Goal: Leave review/rating: Share an evaluation or opinion about a product, service, or content

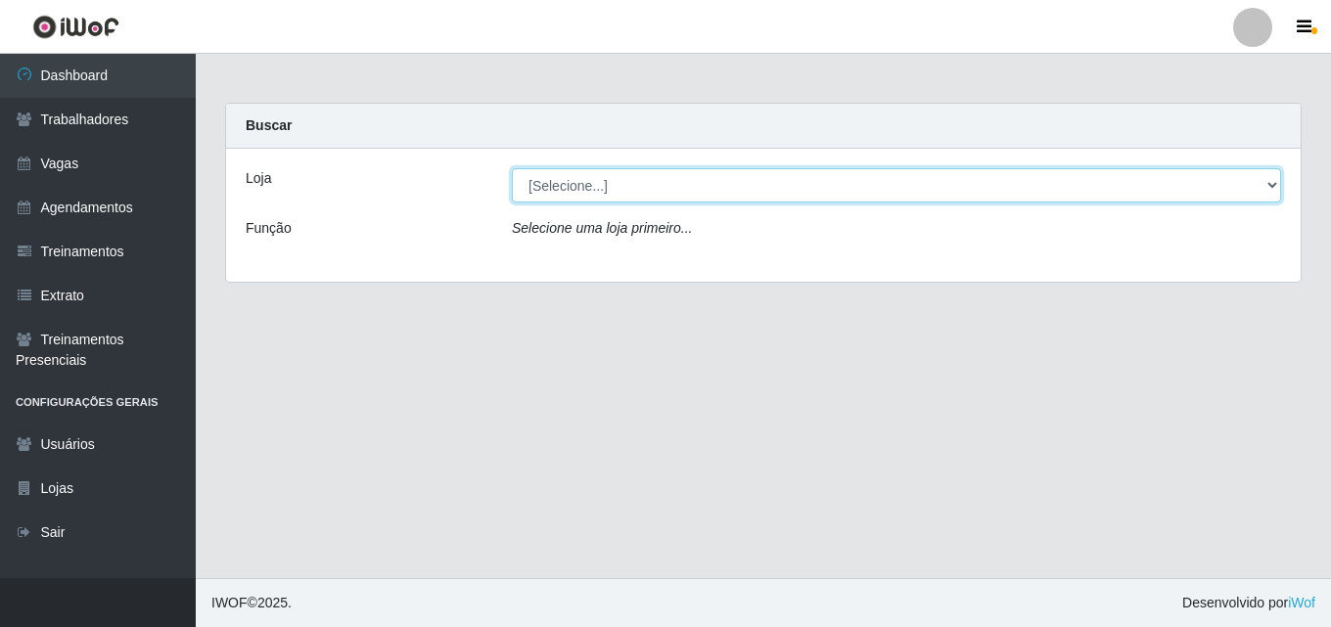
click at [590, 185] on select "[Selecione...] Chinatown Sushimi - [GEOGRAPHIC_DATA]" at bounding box center [896, 185] width 769 height 34
select select "357"
click at [512, 168] on select "[Selecione...] Chinatown Sushimi - [GEOGRAPHIC_DATA]" at bounding box center [896, 185] width 769 height 34
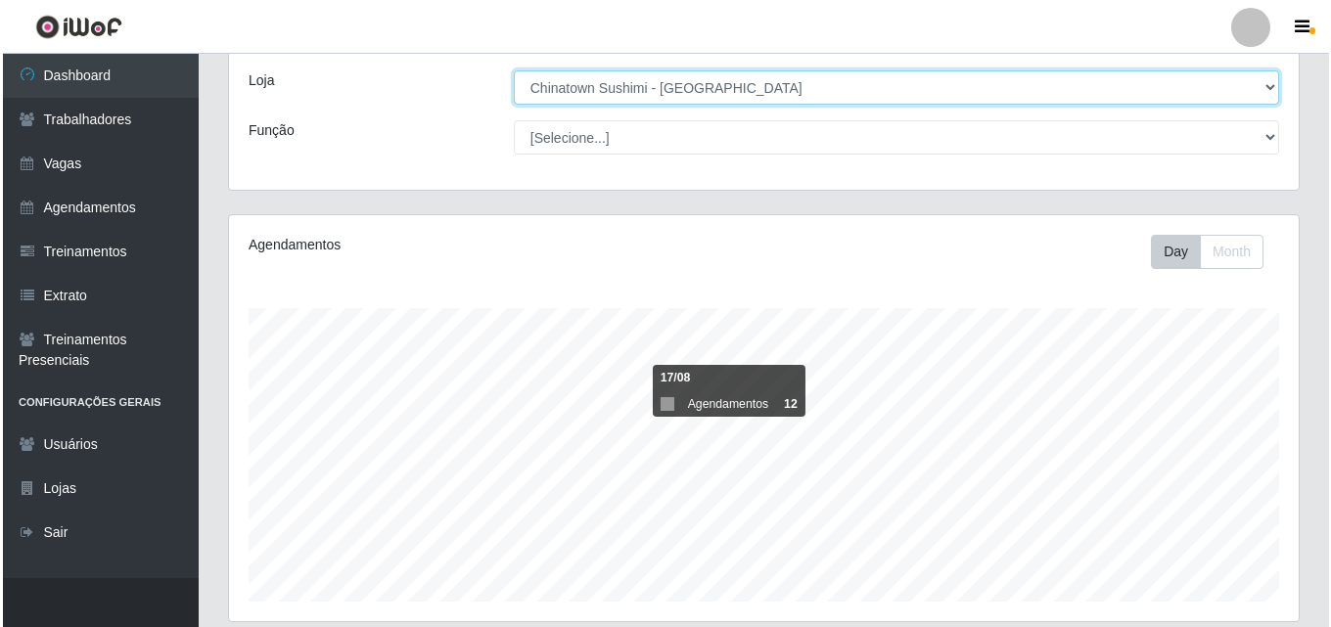
scroll to position [446, 0]
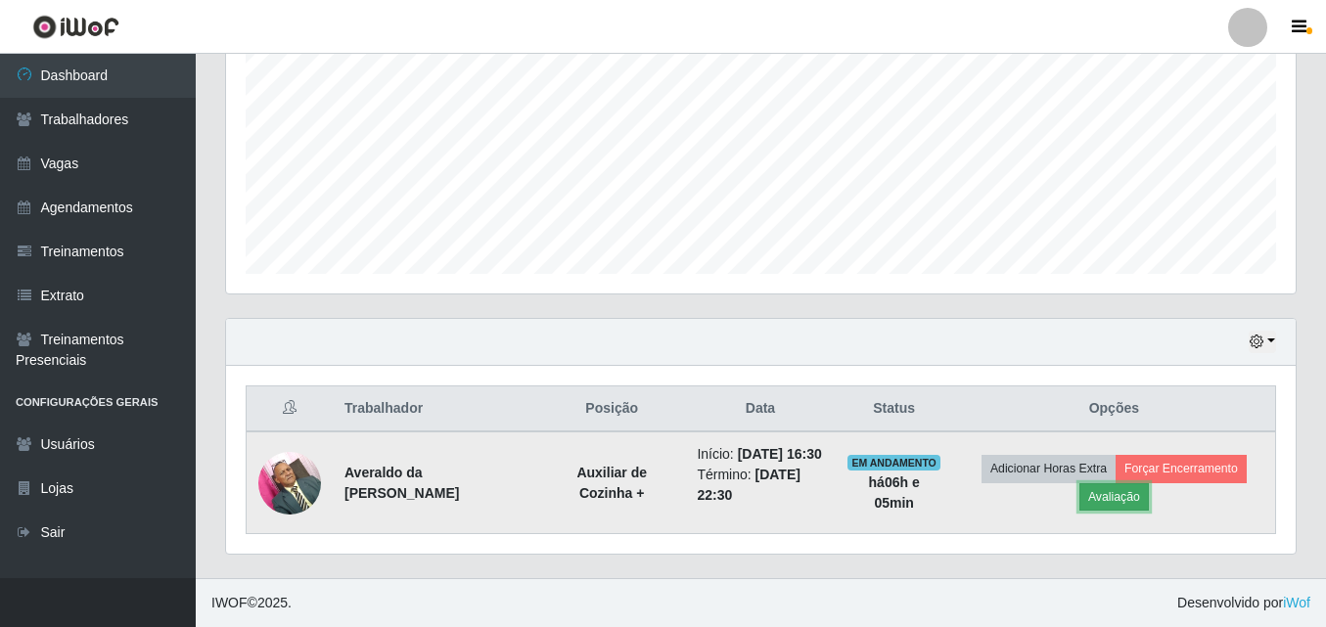
click at [1137, 483] on button "Avaliação" at bounding box center [1113, 496] width 69 height 27
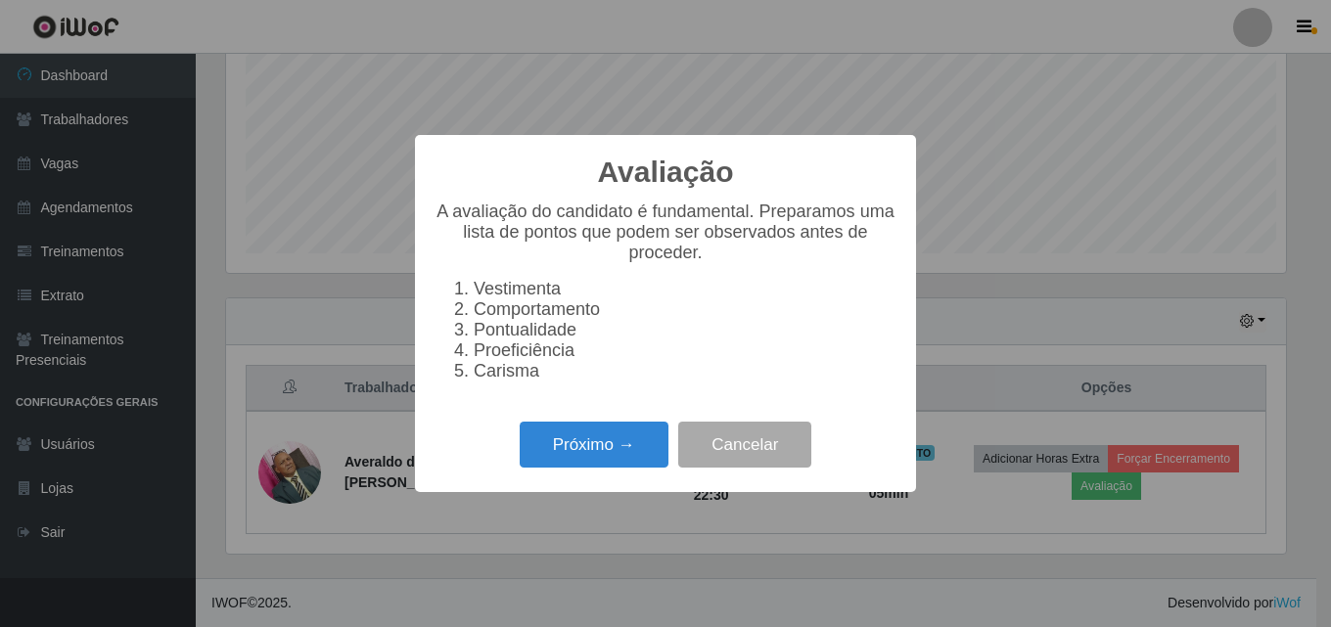
scroll to position [406, 1060]
click at [575, 453] on button "Próximo →" at bounding box center [594, 445] width 149 height 46
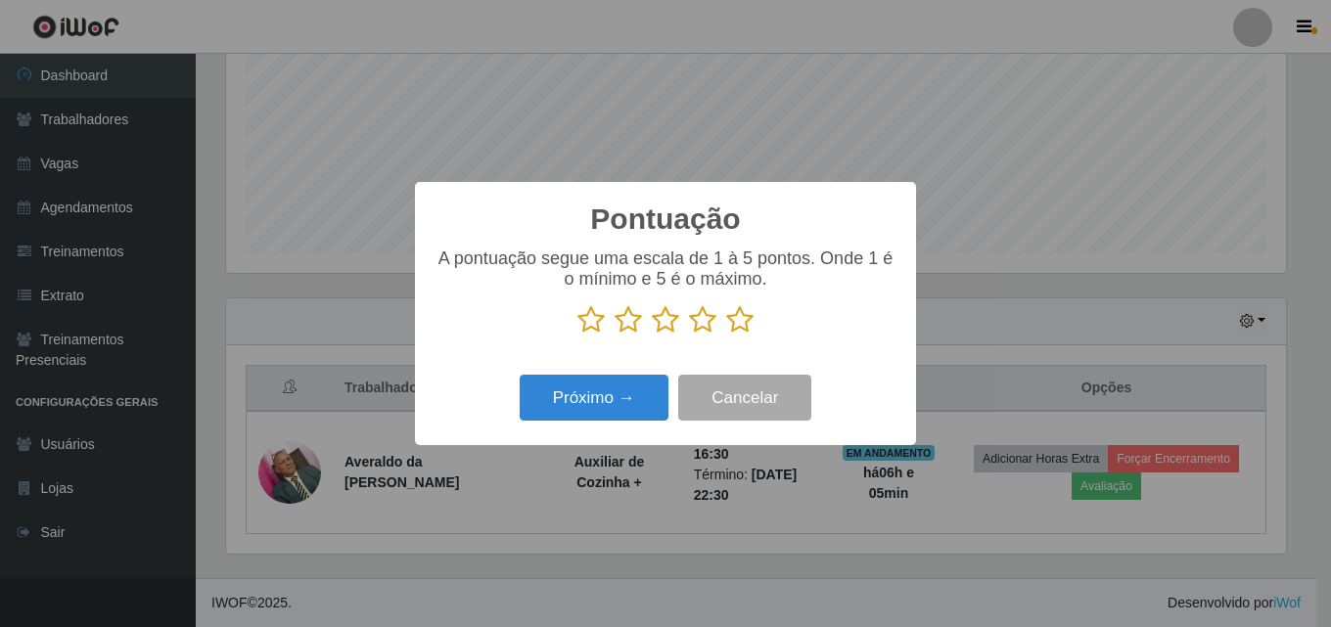
click at [740, 320] on icon at bounding box center [739, 319] width 27 height 29
click at [726, 335] on input "radio" at bounding box center [726, 335] width 0 height 0
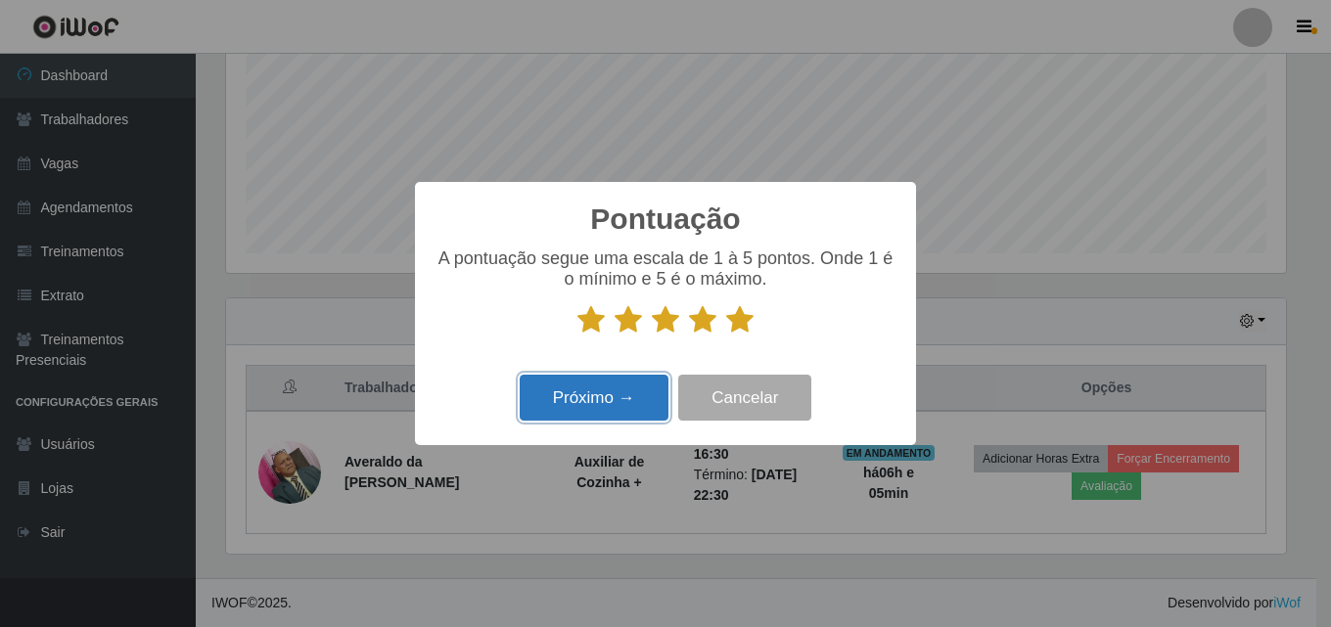
click at [585, 402] on button "Próximo →" at bounding box center [594, 398] width 149 height 46
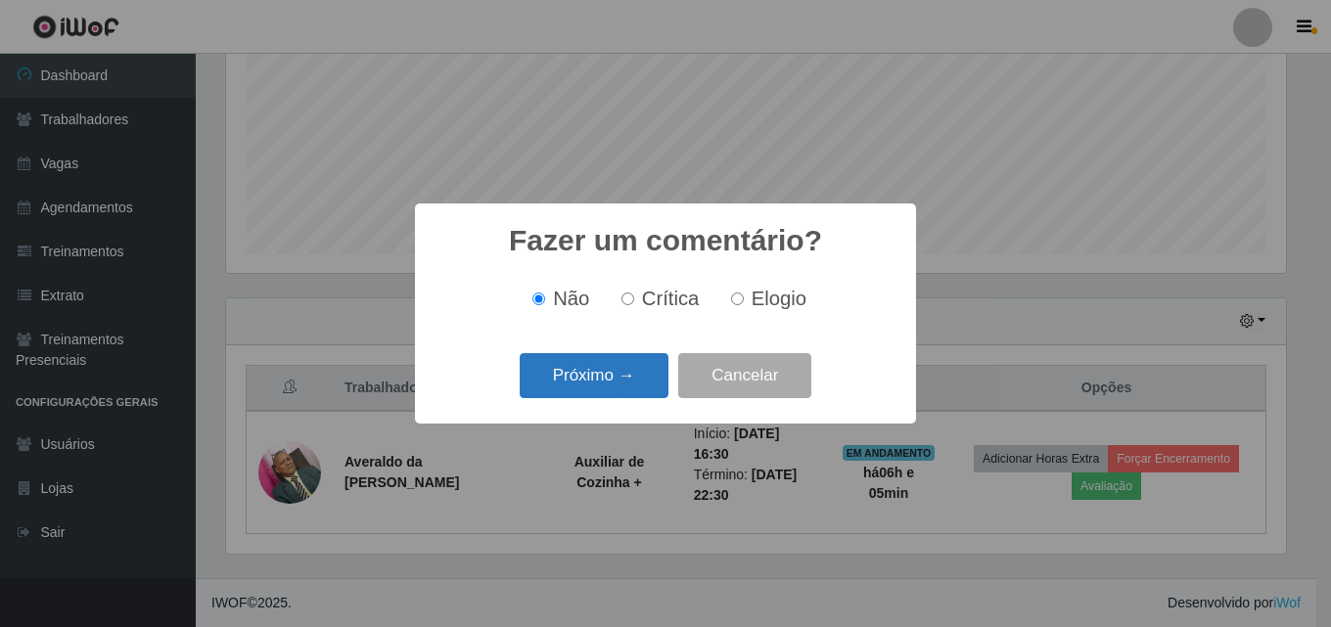
click at [599, 370] on button "Próximo →" at bounding box center [594, 376] width 149 height 46
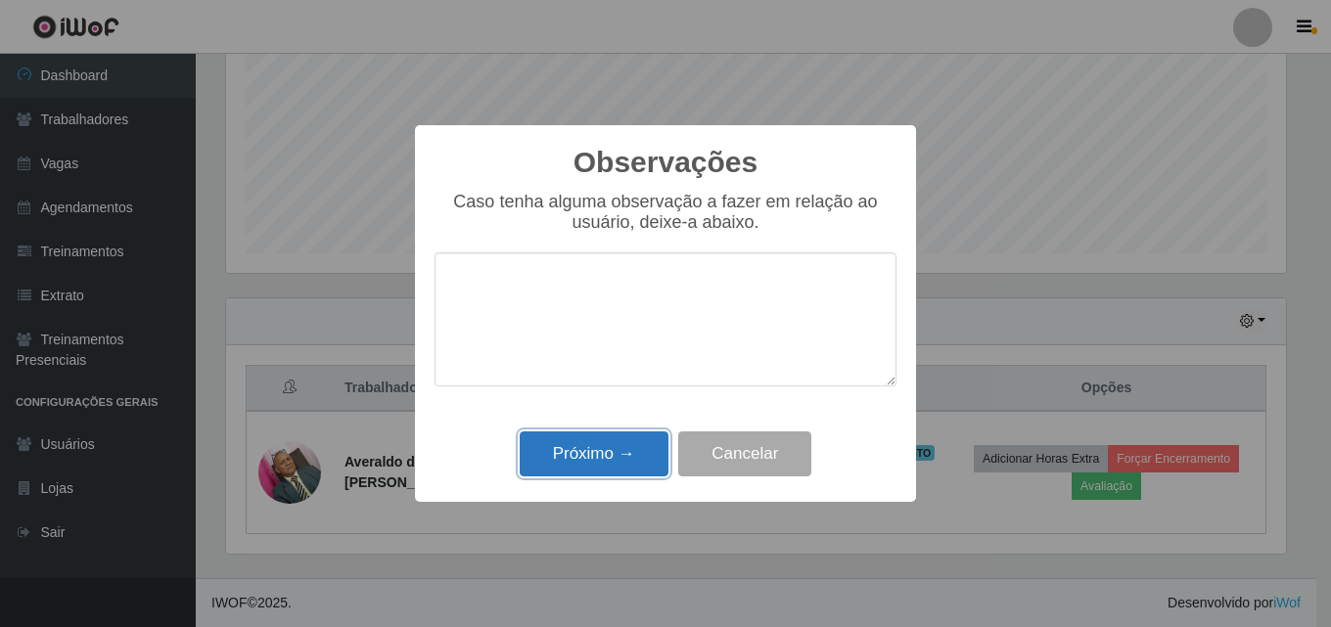
click at [589, 452] on button "Próximo →" at bounding box center [594, 455] width 149 height 46
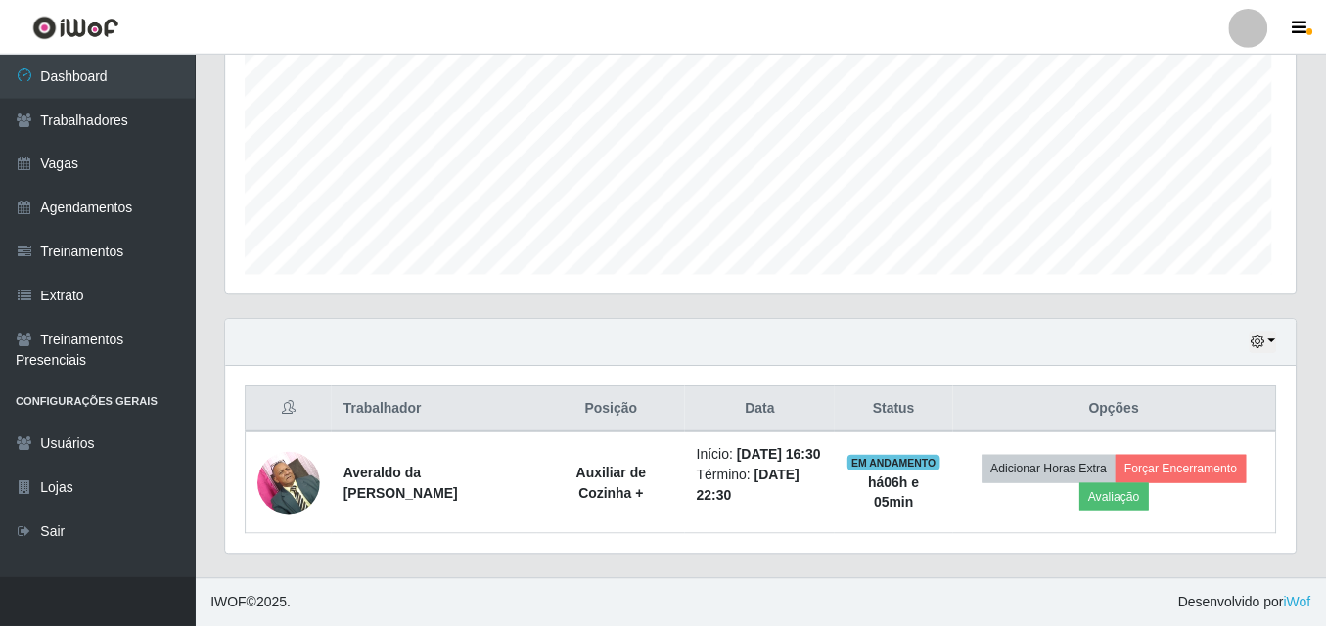
scroll to position [406, 1070]
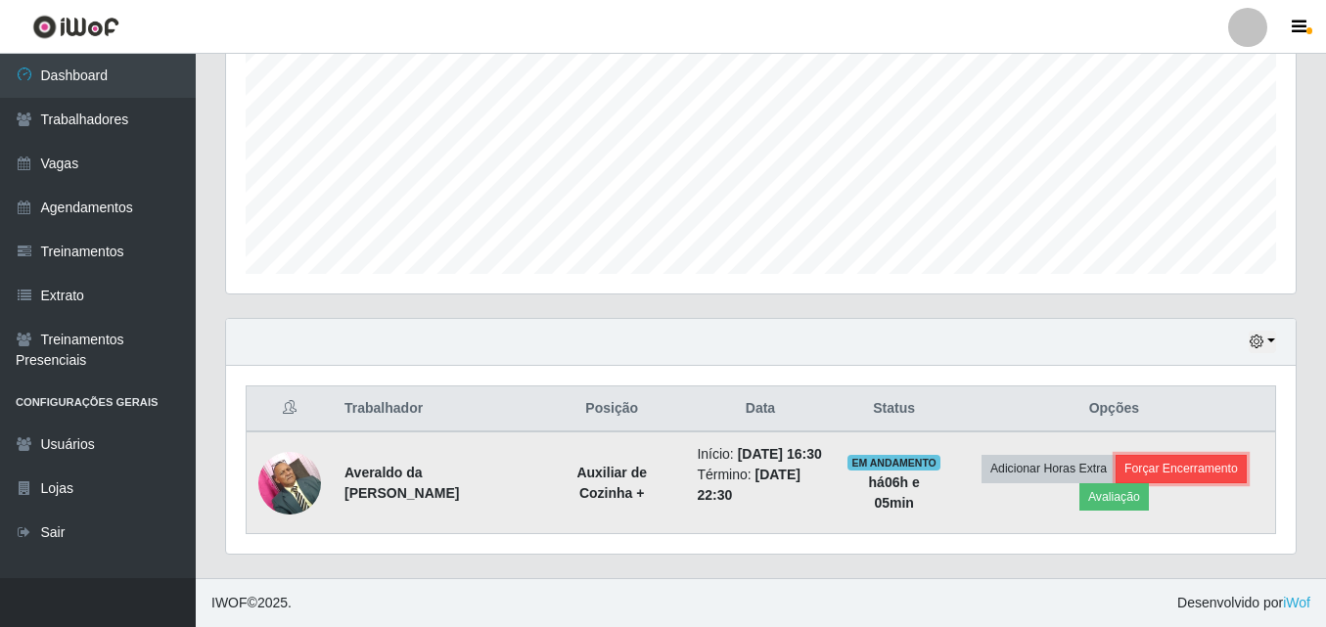
click at [1217, 455] on button "Forçar Encerramento" at bounding box center [1181, 468] width 131 height 27
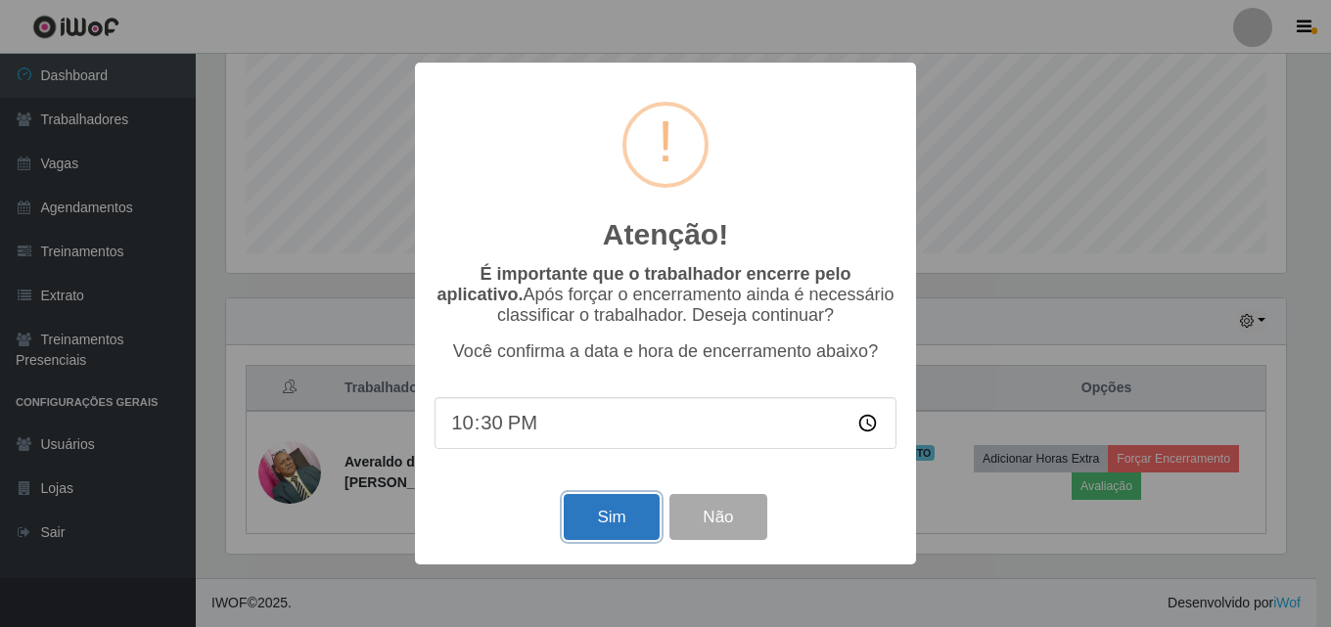
click at [612, 524] on button "Sim" at bounding box center [611, 517] width 95 height 46
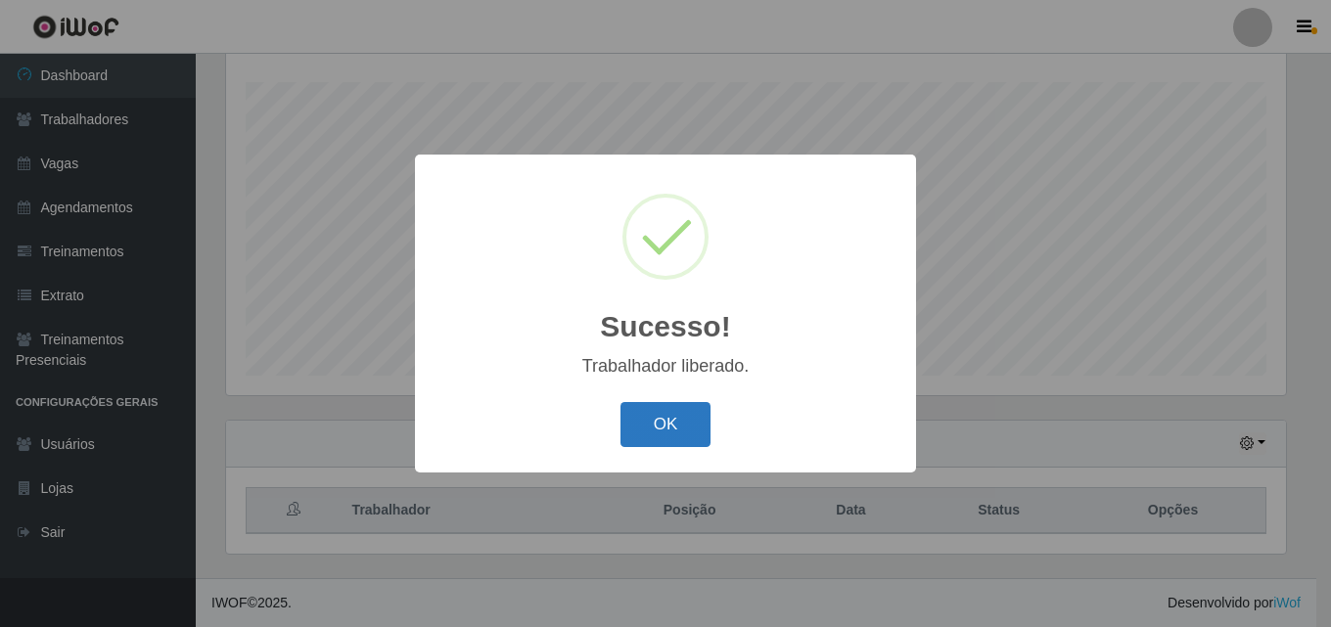
click at [662, 419] on button "OK" at bounding box center [665, 425] width 91 height 46
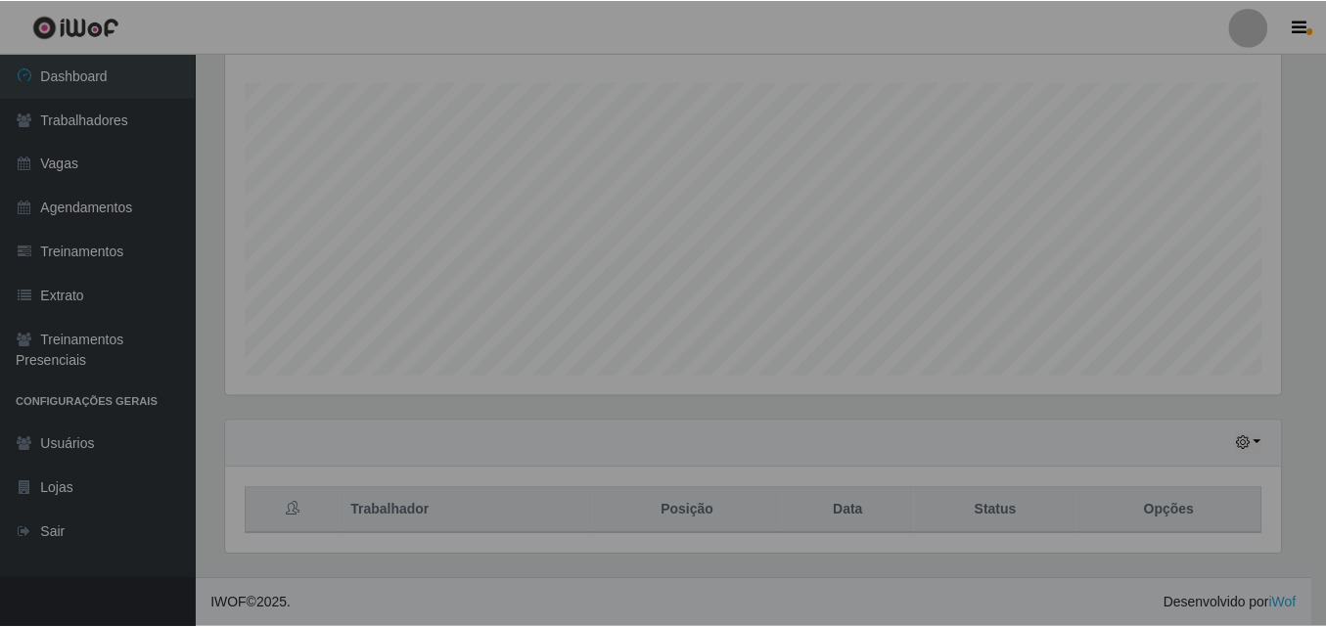
scroll to position [406, 1070]
